Goal: Task Accomplishment & Management: Complete application form

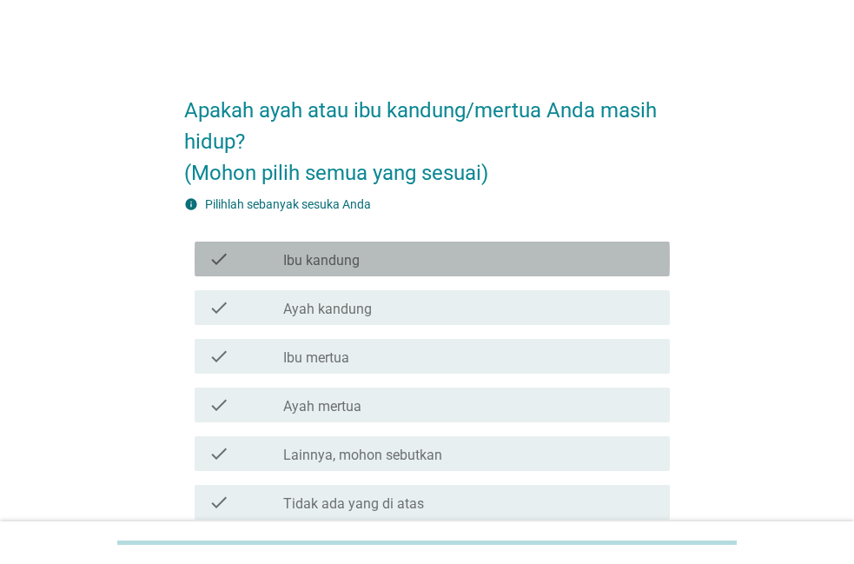
click at [371, 259] on div "check_box_outline_blank Ibu kandung" at bounding box center [469, 258] width 373 height 21
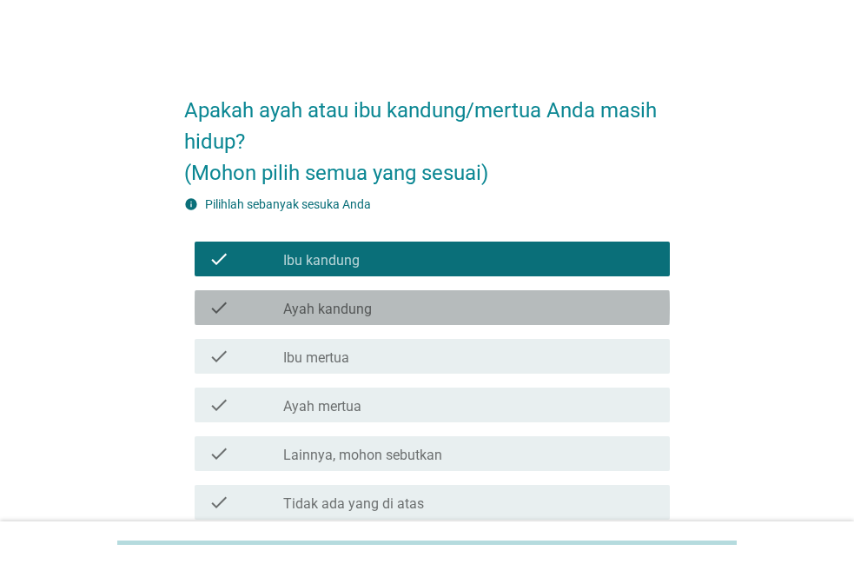
click at [356, 296] on div "check check_box_outline_blank Ayah kandung" at bounding box center [432, 307] width 475 height 35
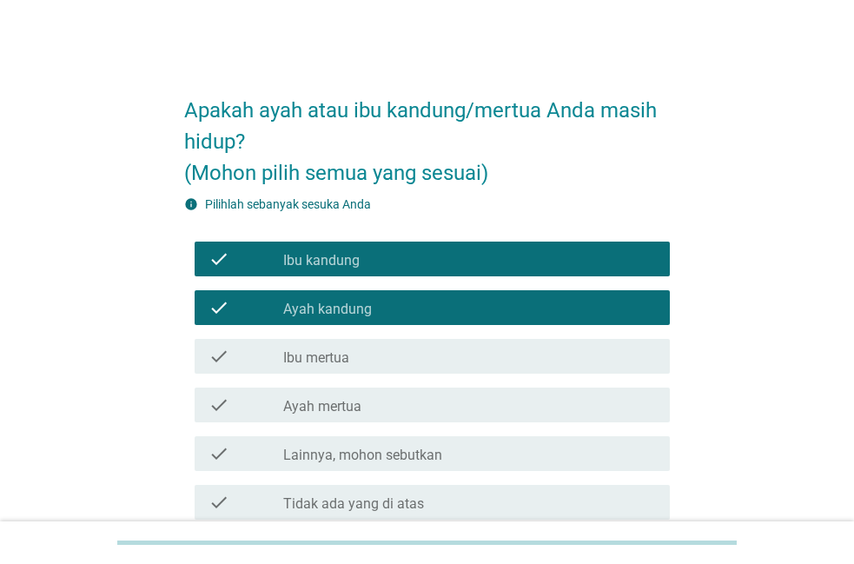
click at [356, 361] on div "check_box_outline_blank Ibu mertua" at bounding box center [469, 356] width 373 height 21
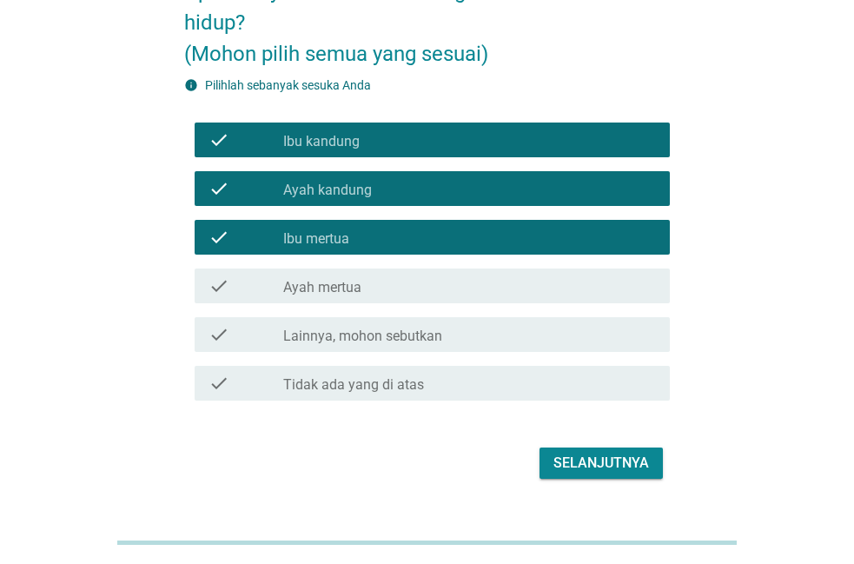
scroll to position [158, 0]
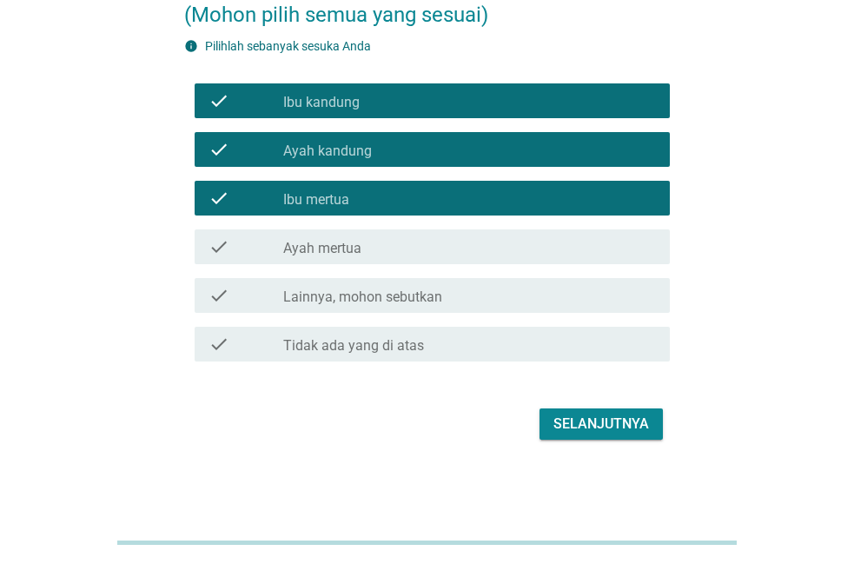
click at [585, 417] on div "Selanjutnya" at bounding box center [601, 423] width 96 height 21
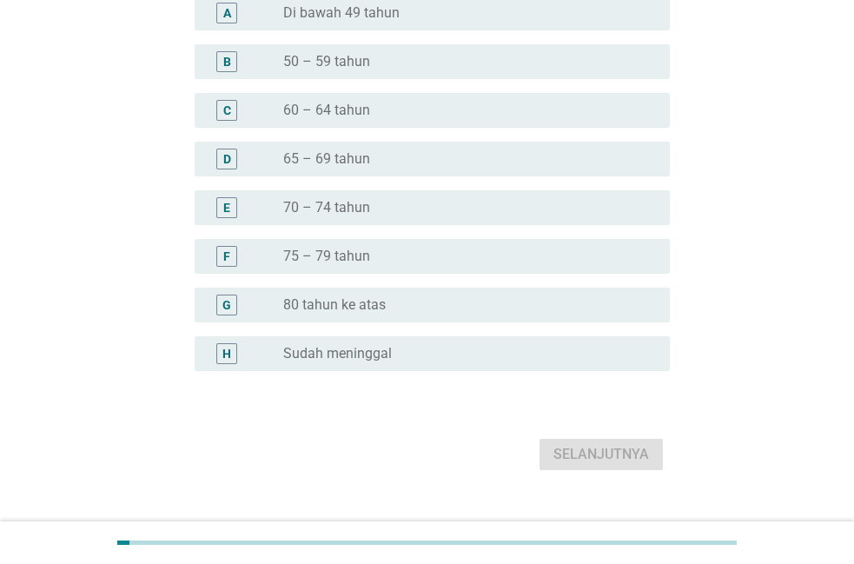
scroll to position [0, 0]
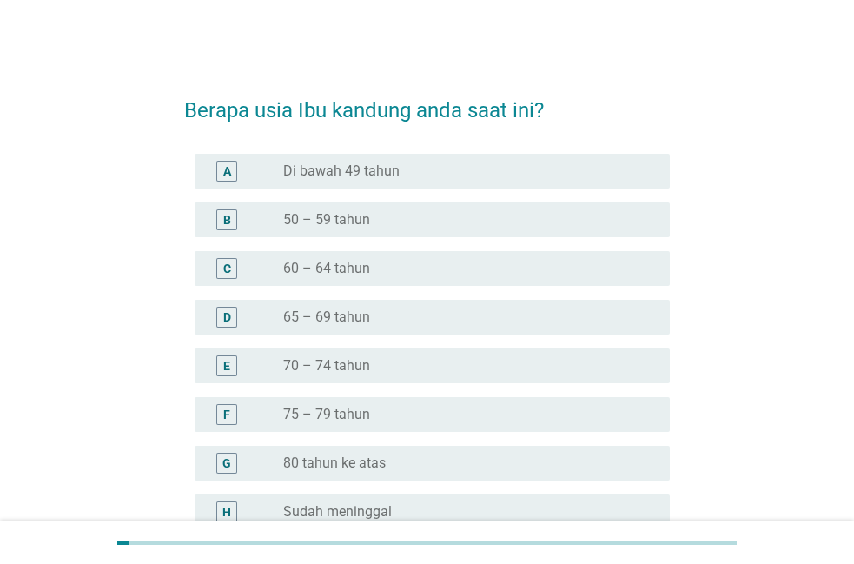
click at [498, 268] on div "radio_button_unchecked 60 – 64 tahun" at bounding box center [462, 268] width 359 height 17
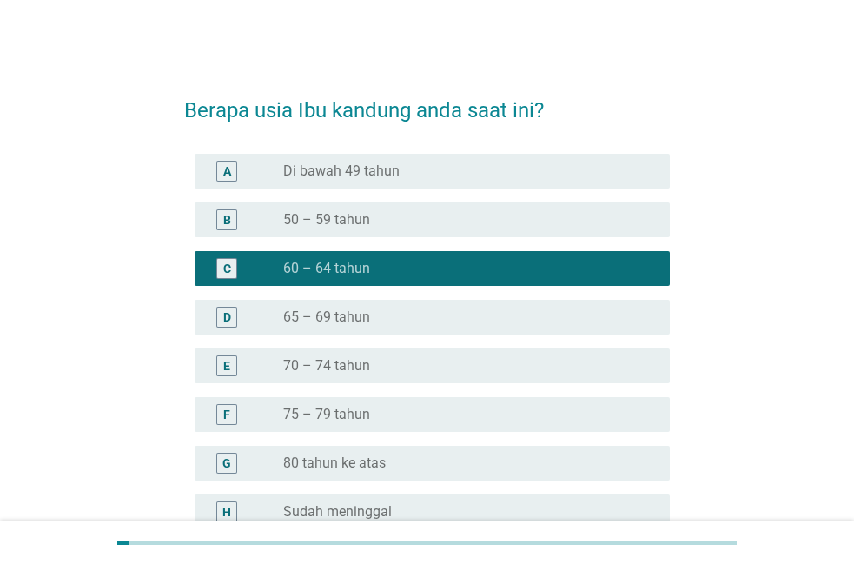
click at [489, 323] on div "radio_button_unchecked 65 – 69 tahun" at bounding box center [462, 316] width 359 height 17
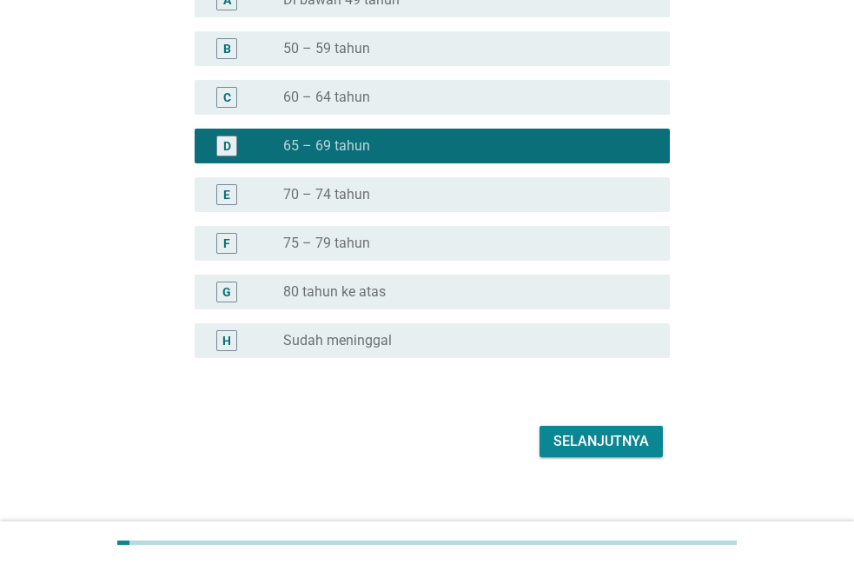
scroll to position [188, 0]
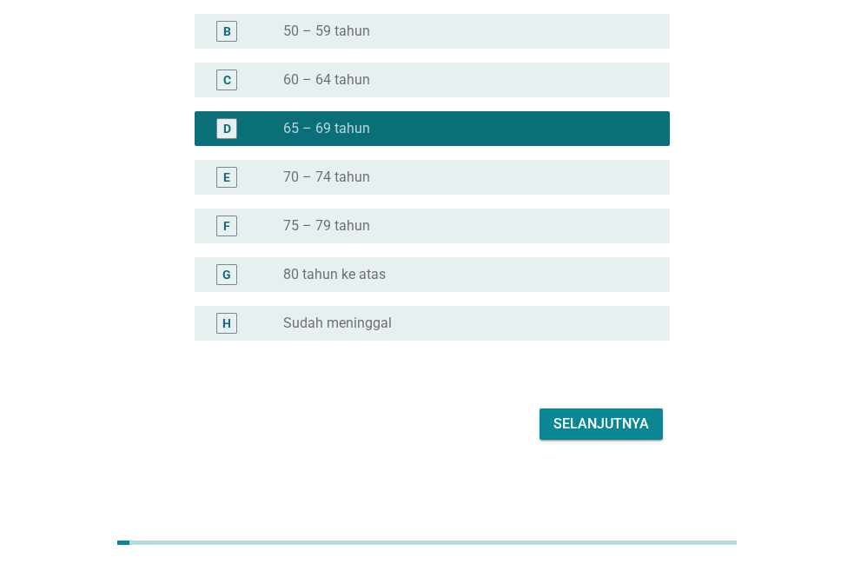
click at [604, 415] on div "Selanjutnya" at bounding box center [601, 423] width 96 height 21
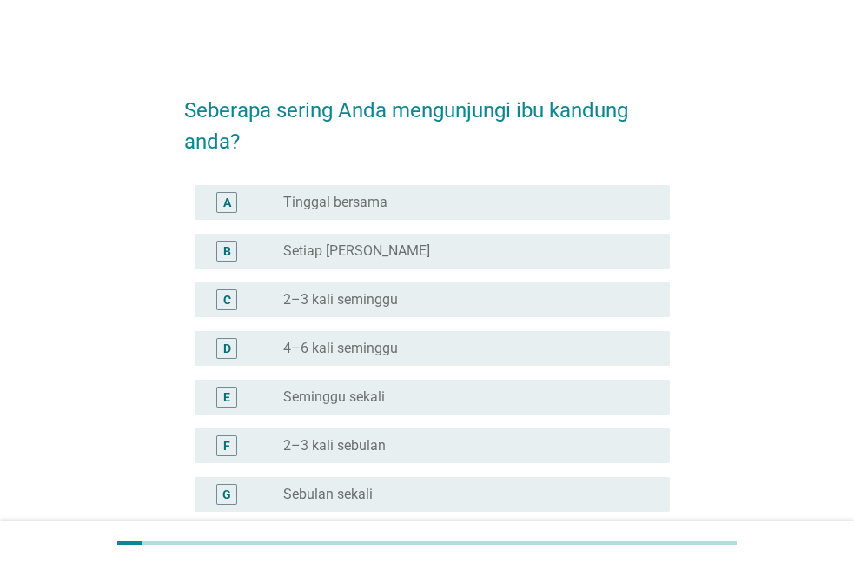
click at [436, 391] on div "radio_button_unchecked Seminggu sekali" at bounding box center [462, 396] width 359 height 17
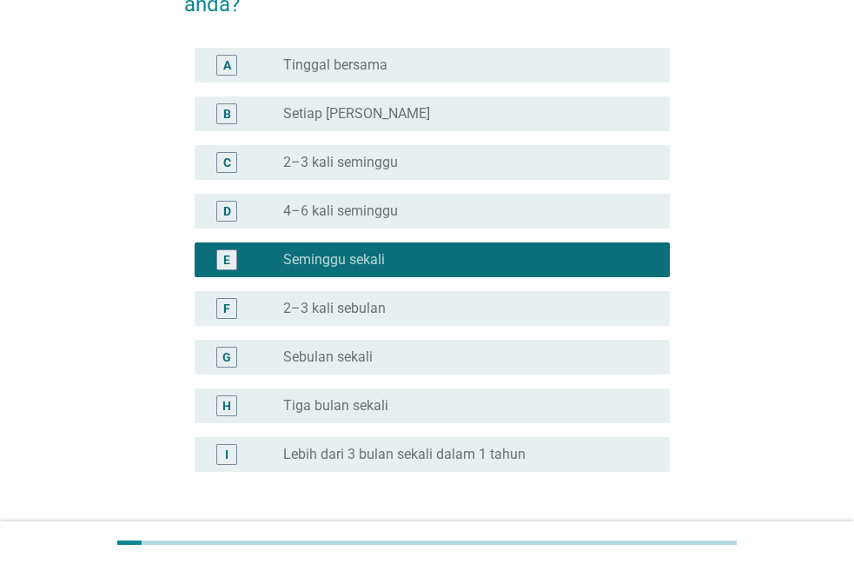
scroll to position [268, 0]
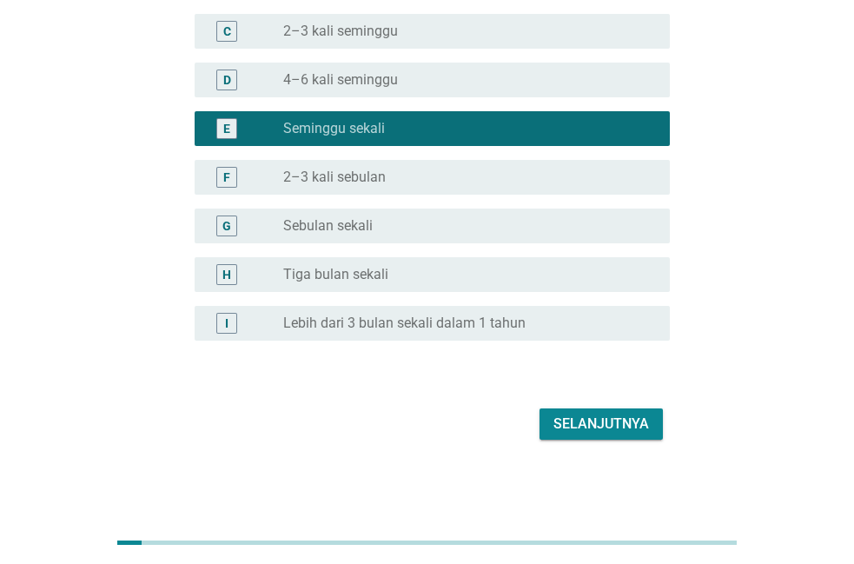
click at [575, 431] on div "Selanjutnya" at bounding box center [601, 423] width 96 height 21
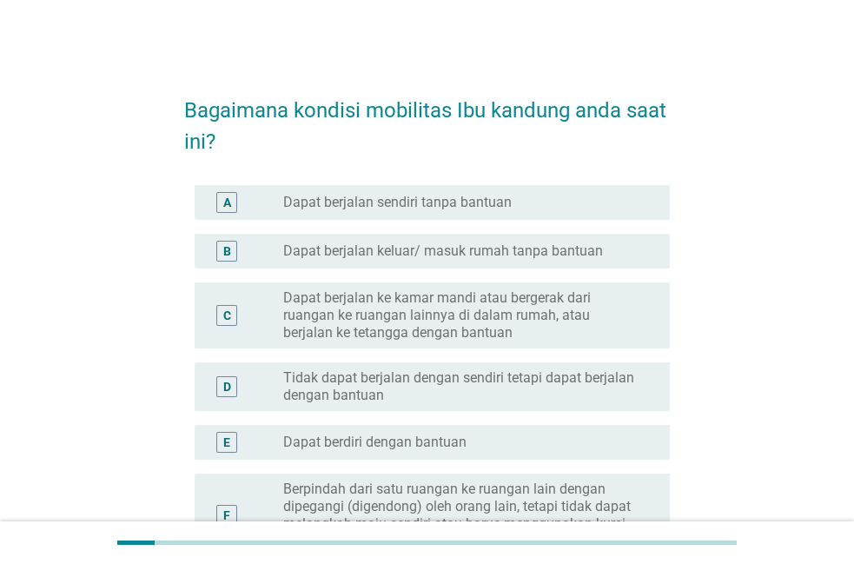
click at [549, 209] on div "radio_button_unchecked Dapat berjalan sendiri tanpa bantuan" at bounding box center [462, 202] width 359 height 17
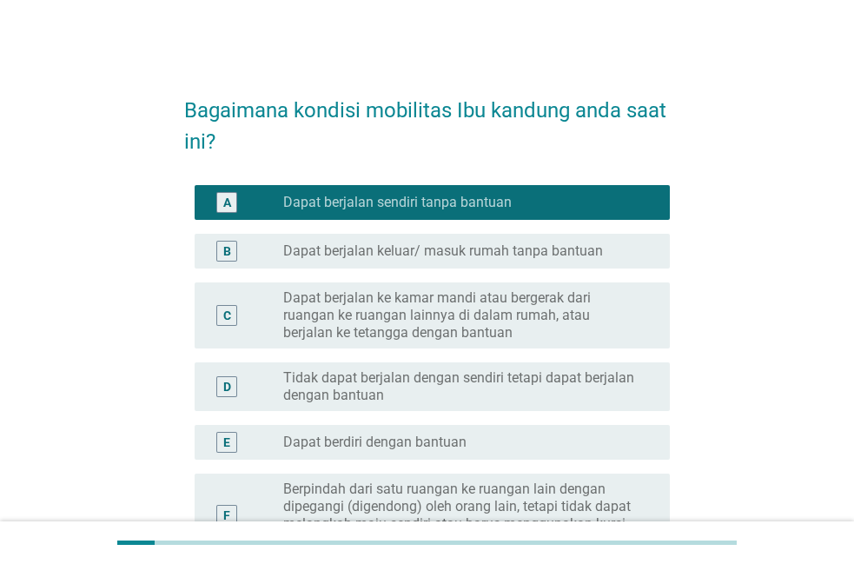
scroll to position [279, 0]
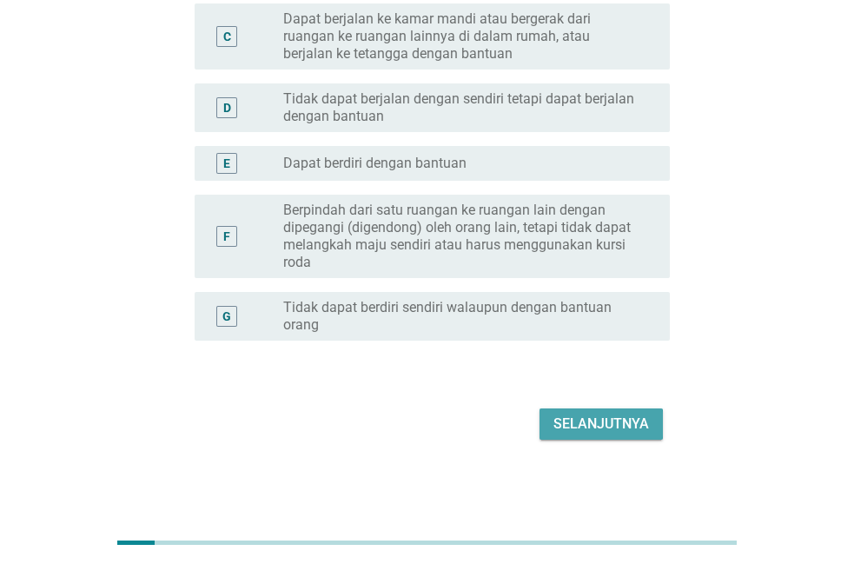
click at [596, 426] on div "Selanjutnya" at bounding box center [601, 423] width 96 height 21
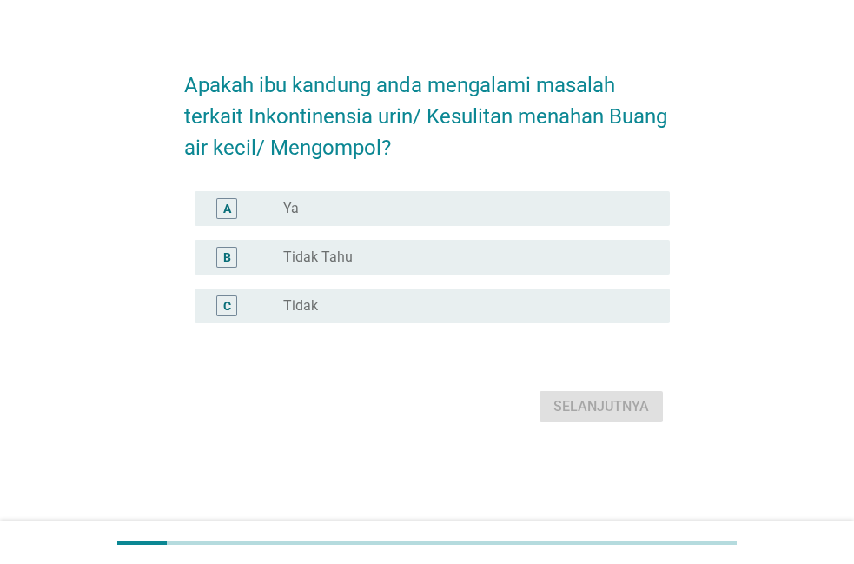
scroll to position [0, 0]
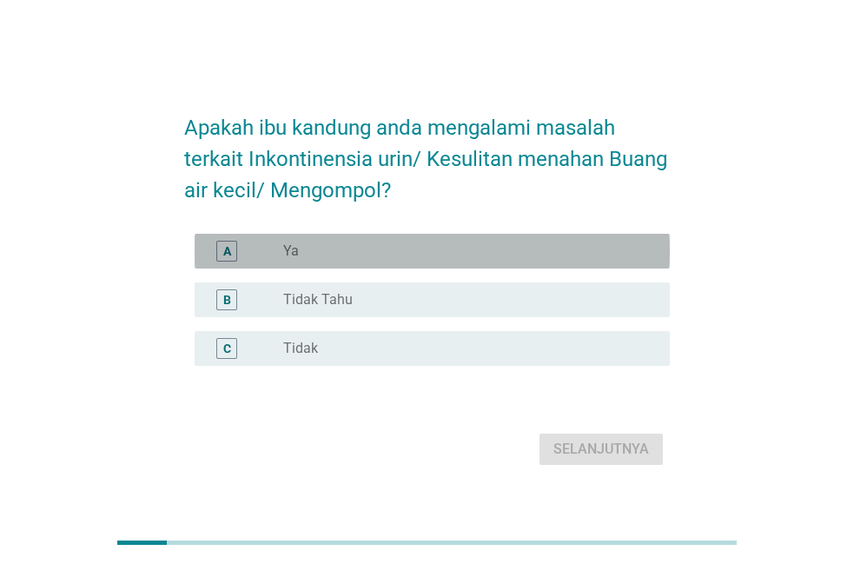
click at [604, 245] on div "radio_button_unchecked Ya" at bounding box center [462, 250] width 359 height 17
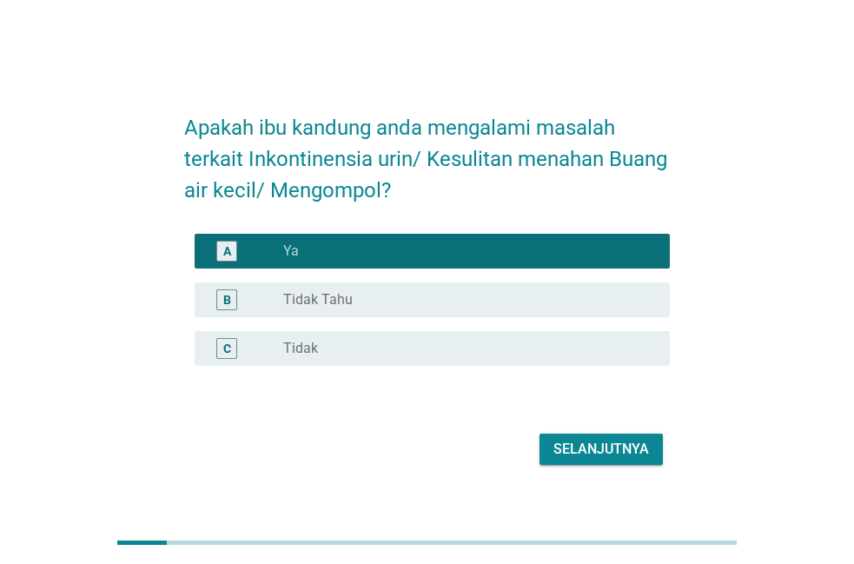
click at [612, 303] on div "radio_button_unchecked Tidak Tahu" at bounding box center [462, 299] width 359 height 17
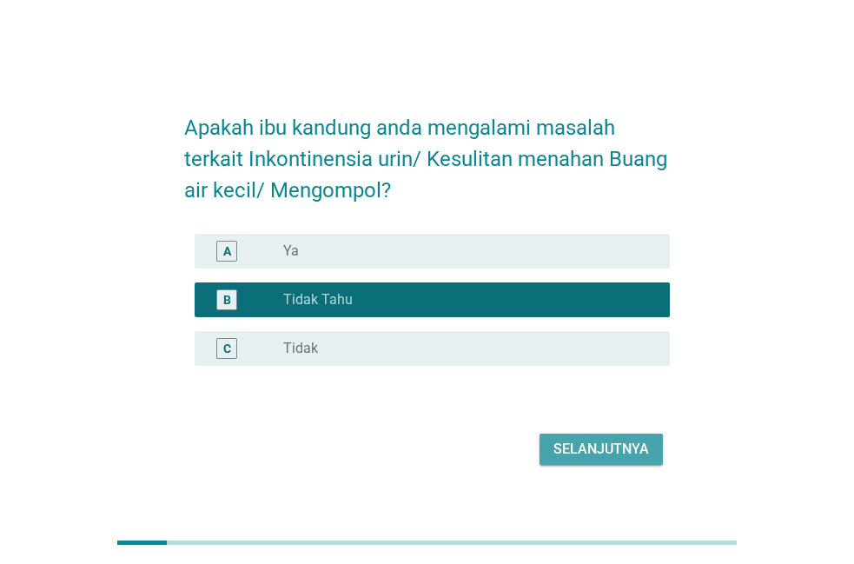
click at [644, 453] on div "Selanjutnya" at bounding box center [601, 449] width 96 height 21
